Goal: Information Seeking & Learning: Learn about a topic

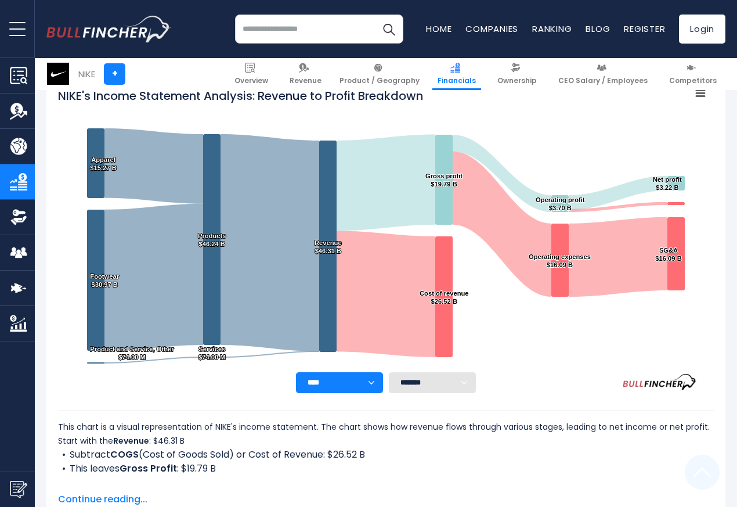
scroll to position [628, 0]
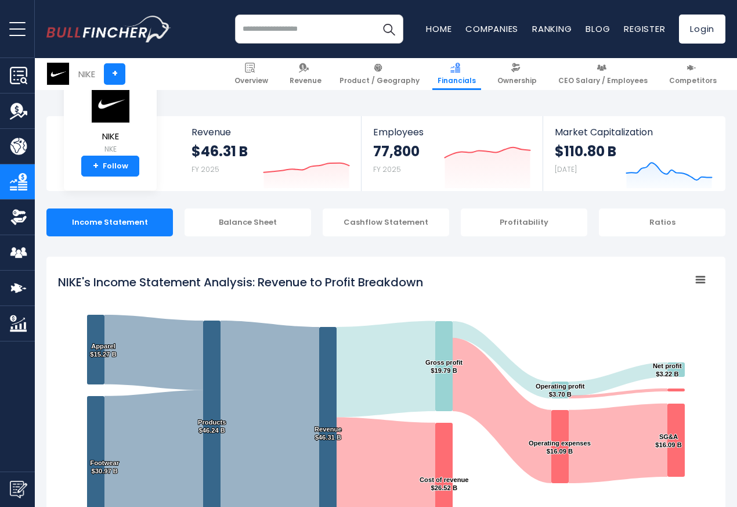
scroll to position [628, 0]
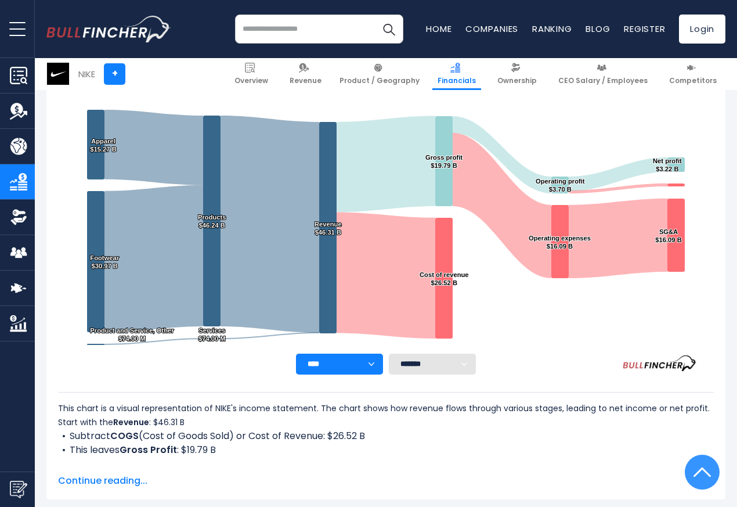
scroll to position [628, 0]
